Goal: Task Accomplishment & Management: Manage account settings

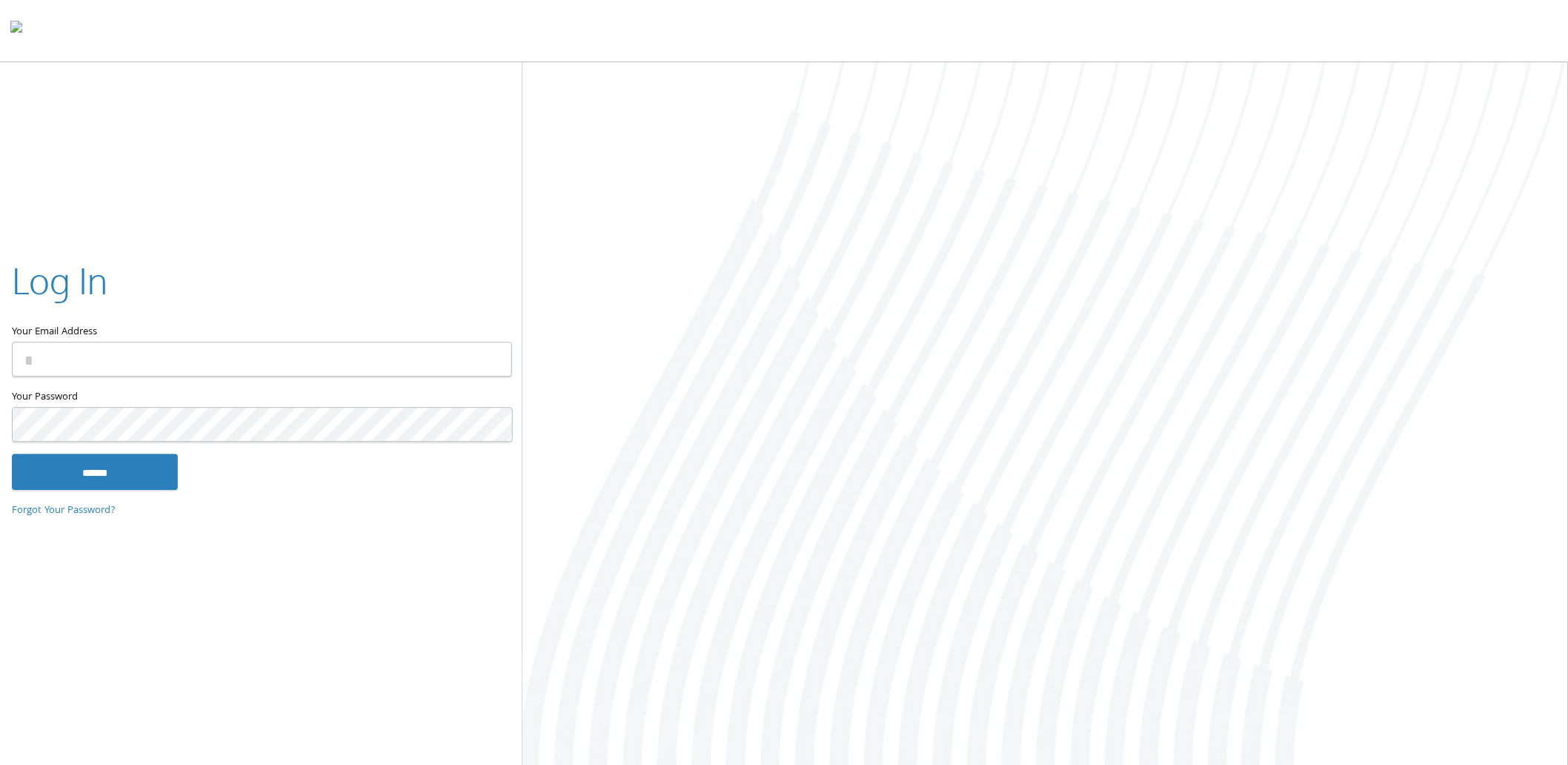
type input "**********"
click at [136, 465] on input "******" at bounding box center [94, 472] width 166 height 35
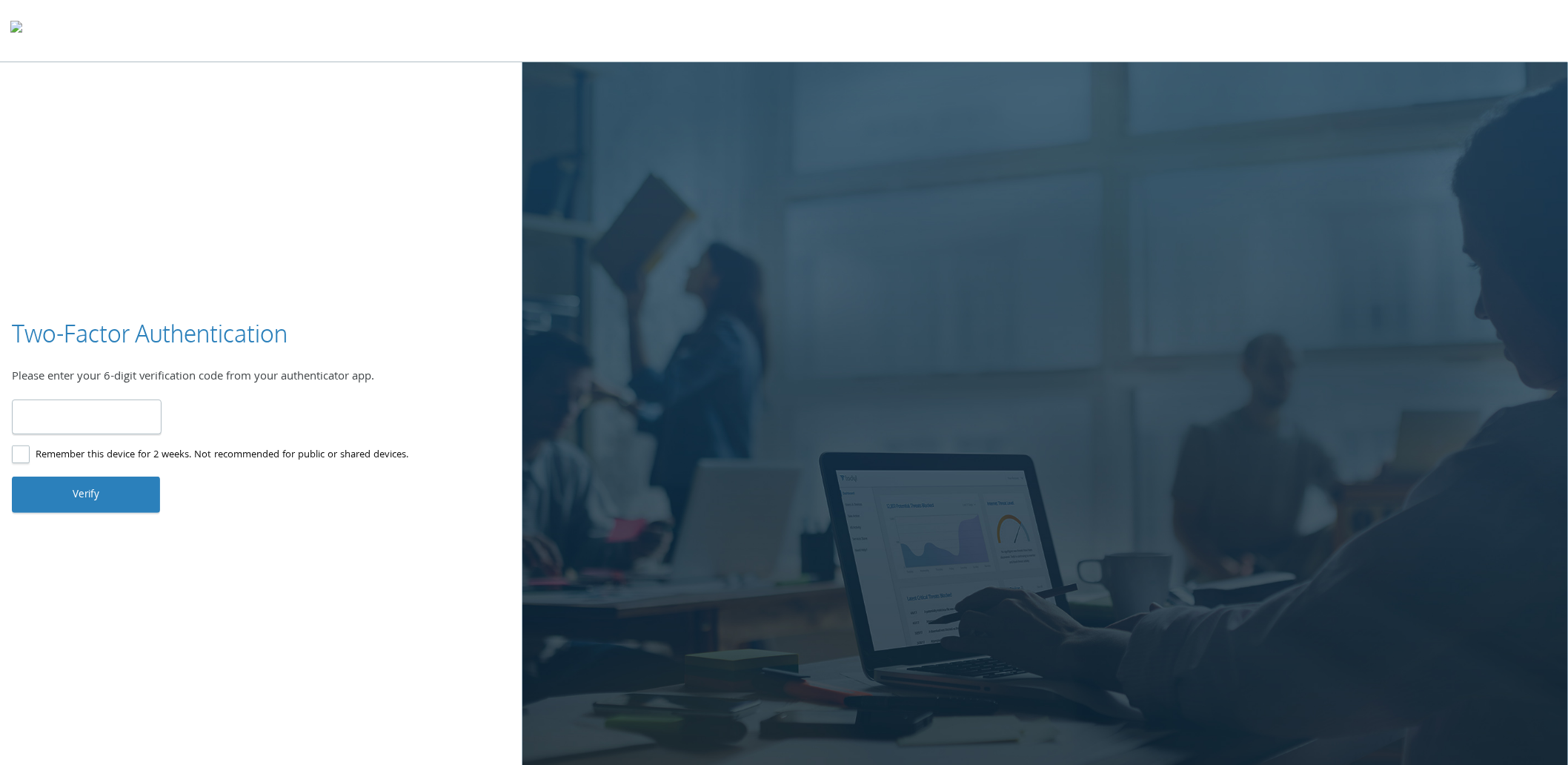
click at [82, 417] on input "number" at bounding box center [87, 417] width 150 height 34
type input "******"
